Goal: Task Accomplishment & Management: Use online tool/utility

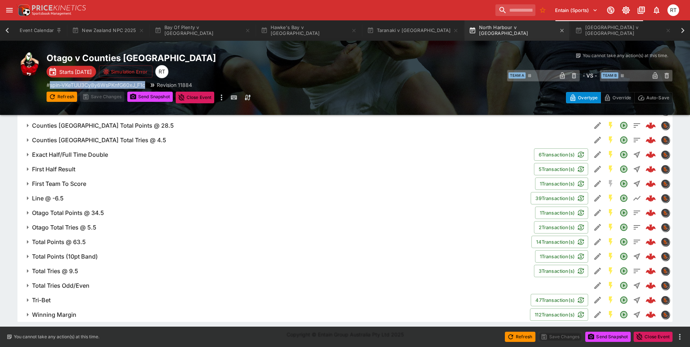
scroll to position [0, 44]
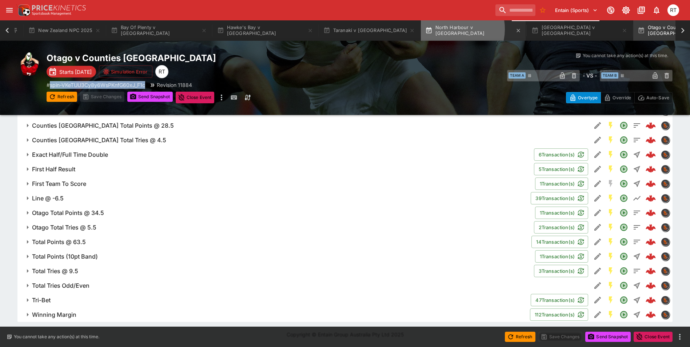
click at [421, 29] on button "North Harbour v [GEOGRAPHIC_DATA]" at bounding box center [473, 30] width 105 height 20
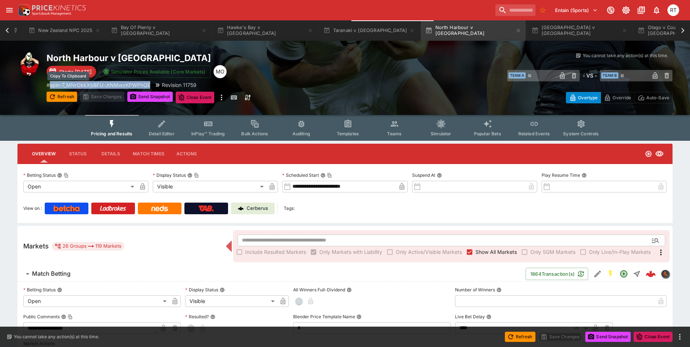
drag, startPoint x: 52, startPoint y: 86, endPoint x: 151, endPoint y: 87, distance: 99.0
click at [150, 87] on p "# spin-7_MNrOkkXbBFU-JtNMwxKPWPhQE" at bounding box center [99, 85] width 104 height 8
copy p "spin-7_MNrOkkXbBFU-JtNMwxKPWPhQE"
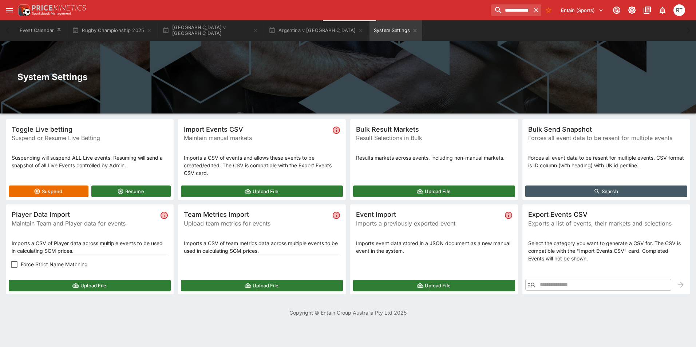
click at [85, 286] on button "Upload File" at bounding box center [90, 286] width 162 height 12
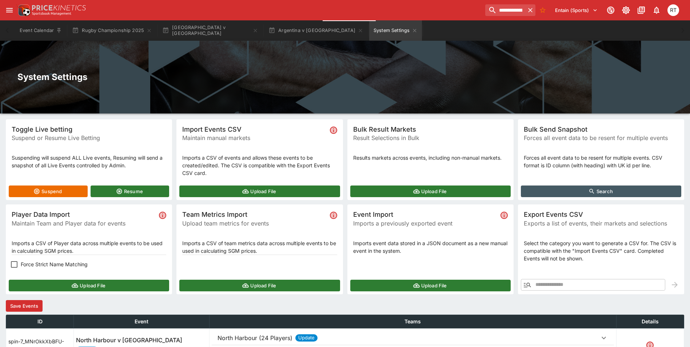
scroll to position [36, 0]
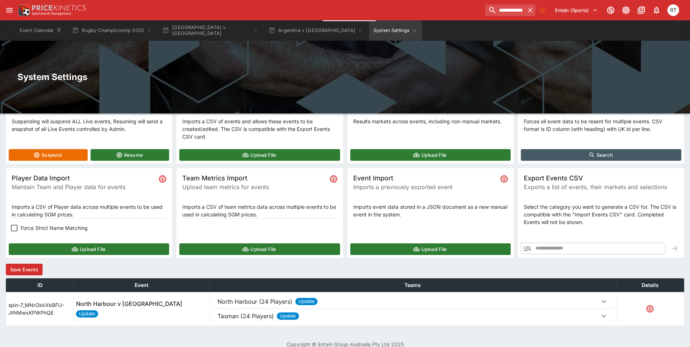
click at [238, 301] on p "North Harbour (24 Players)" at bounding box center [255, 301] width 75 height 9
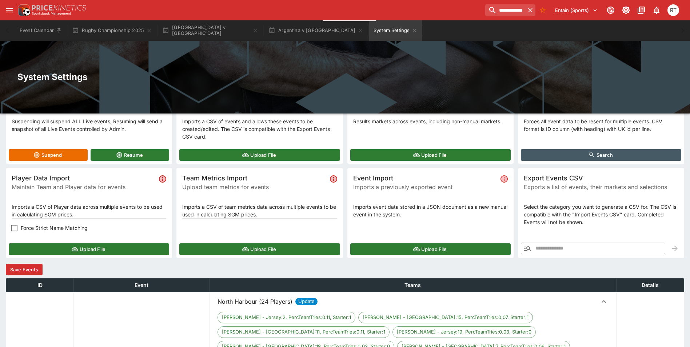
click at [238, 301] on p "North Harbour (24 Players)" at bounding box center [255, 301] width 75 height 9
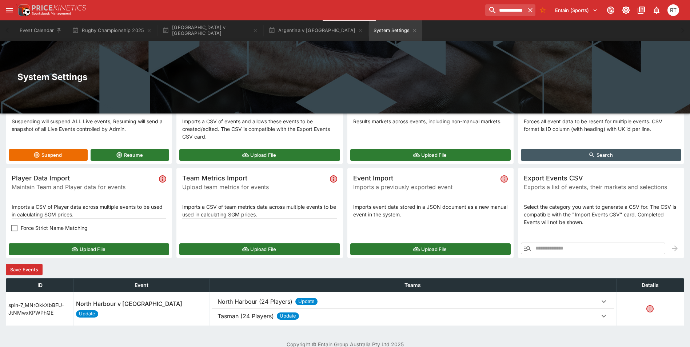
click at [236, 306] on p "Tasman (24 Players)" at bounding box center [255, 301] width 75 height 9
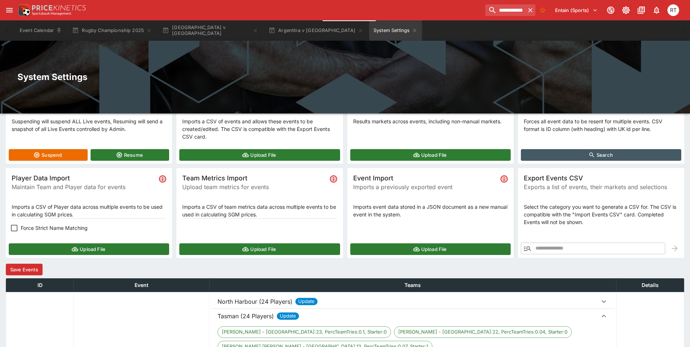
click at [236, 314] on p "Tasman (24 Players)" at bounding box center [246, 316] width 56 height 9
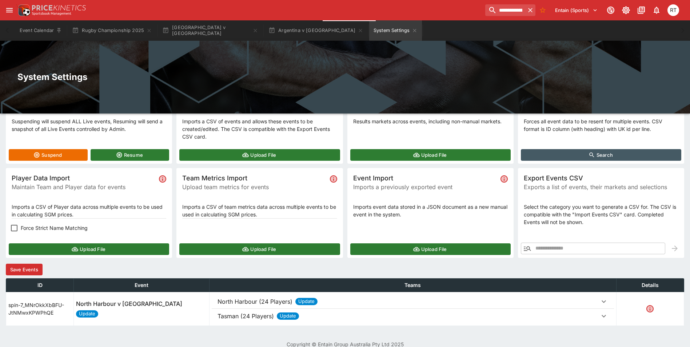
click at [28, 267] on button "Save Events" at bounding box center [24, 270] width 37 height 12
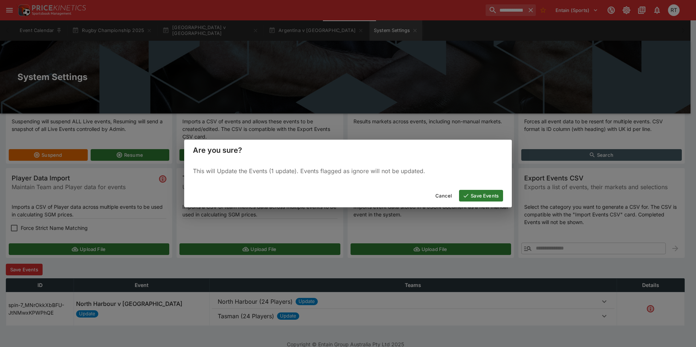
click at [471, 197] on button "Save Events" at bounding box center [481, 196] width 44 height 12
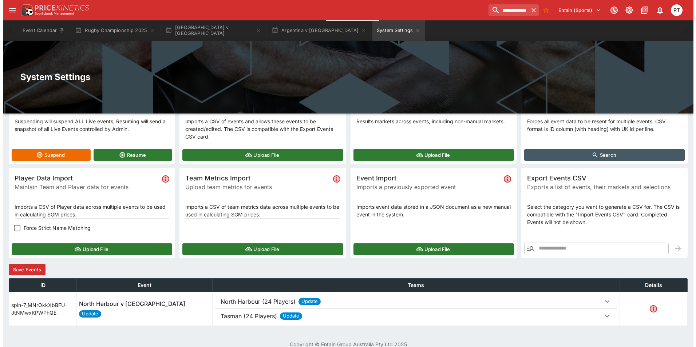
scroll to position [0, 0]
